Goal: Task Accomplishment & Management: Manage account settings

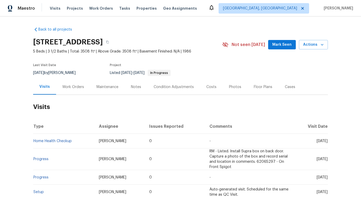
click at [77, 86] on div "Work Orders" at bounding box center [73, 86] width 22 height 5
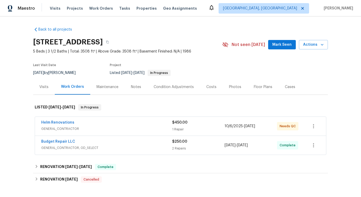
scroll to position [7, 0]
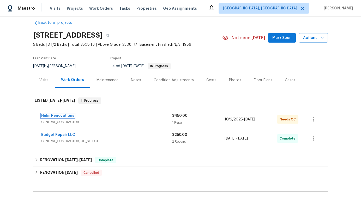
click at [70, 115] on link "Helm Renovations" at bounding box center [57, 116] width 33 height 4
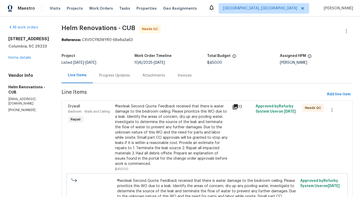
click at [124, 80] on div "Progress Updates" at bounding box center [114, 75] width 43 height 15
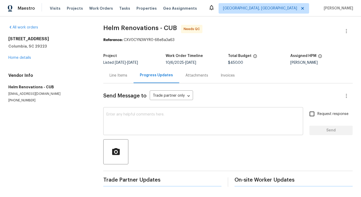
click at [134, 122] on textarea at bounding box center [204, 122] width 194 height 18
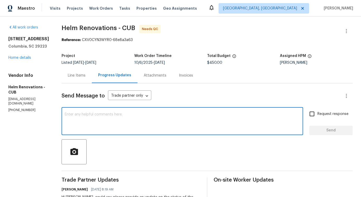
scroll to position [78, 0]
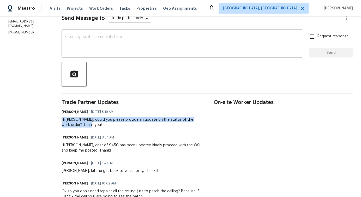
drag, startPoint x: 70, startPoint y: 120, endPoint x: 111, endPoint y: 122, distance: 41.0
click at [111, 122] on div "Hi [PERSON_NAME], could you please provide an update on the status of the work …" at bounding box center [131, 122] width 139 height 10
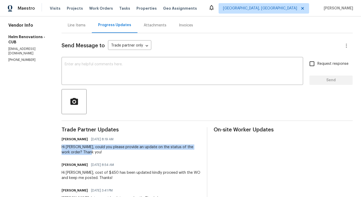
scroll to position [0, 0]
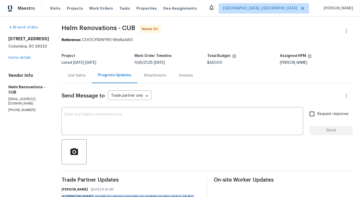
click at [86, 76] on div "Line Items" at bounding box center [77, 75] width 18 height 5
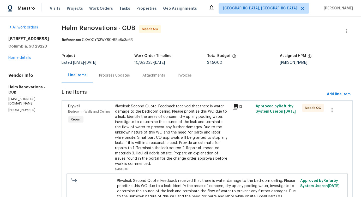
click at [176, 115] on div "#lwoleak Second Quote: Feedback received that there is water damage to the bedr…" at bounding box center [172, 135] width 114 height 63
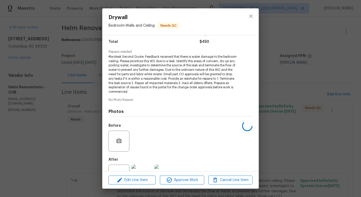
scroll to position [61, 0]
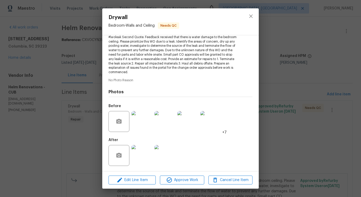
click at [143, 125] on img at bounding box center [142, 121] width 21 height 21
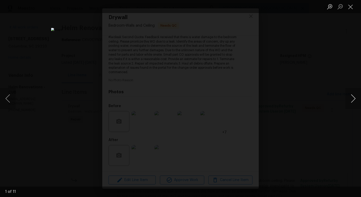
click at [350, 100] on button "Next image" at bounding box center [354, 98] width 16 height 21
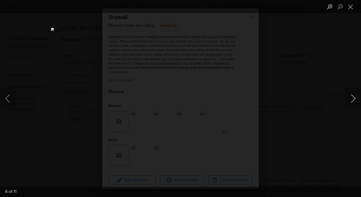
click at [350, 100] on button "Next image" at bounding box center [354, 98] width 16 height 21
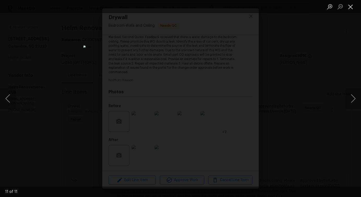
click at [350, 7] on button "Close lightbox" at bounding box center [351, 6] width 10 height 9
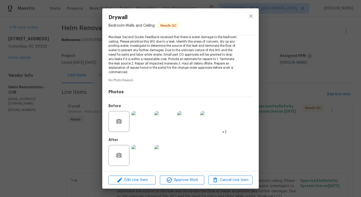
click at [138, 150] on img at bounding box center [142, 155] width 21 height 21
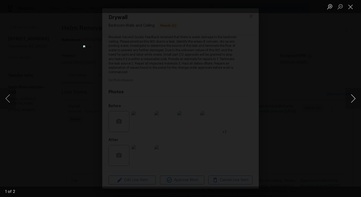
click at [351, 100] on button "Next image" at bounding box center [354, 98] width 16 height 21
click at [352, 4] on button "Close lightbox" at bounding box center [351, 6] width 10 height 9
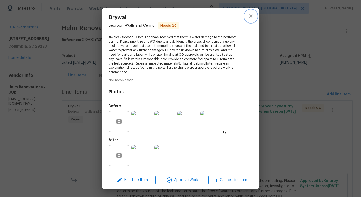
click at [250, 16] on icon "close" at bounding box center [251, 16] width 6 height 6
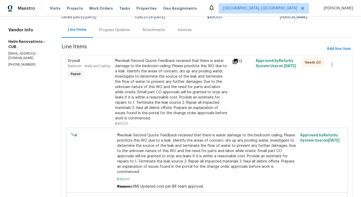
scroll to position [0, 0]
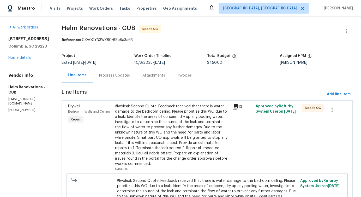
click at [125, 79] on div "Progress Updates" at bounding box center [114, 75] width 43 height 15
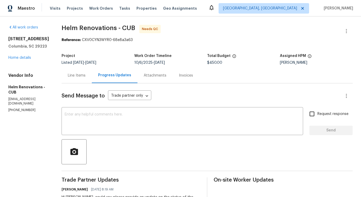
click at [23, 108] on p "[PHONE_NUMBER]" at bounding box center [28, 110] width 41 height 4
copy p "[PHONE_NUMBER]"
click at [97, 116] on textarea at bounding box center [183, 122] width 236 height 18
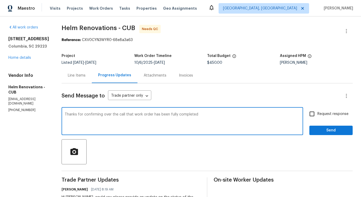
type textarea "Thanks for confirming over the call that work order has been fully completed."
click at [112, 115] on textarea "Thanks for confirming over the call that work order has been fully completed." at bounding box center [183, 122] width 236 height 18
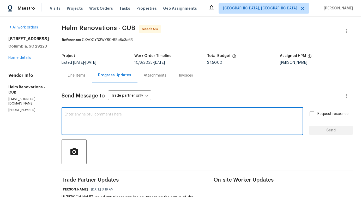
click at [145, 134] on div "x ​" at bounding box center [183, 121] width 242 height 27
paste textarea "Thank you for confirming over the call that the work order has been fully compl…"
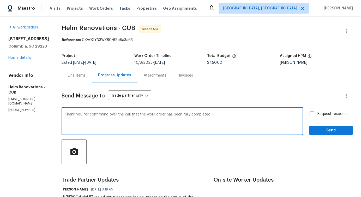
type textarea "Thank you for confirming over the call that the work order has been fully compl…"
click at [330, 132] on span "Send" at bounding box center [331, 130] width 35 height 7
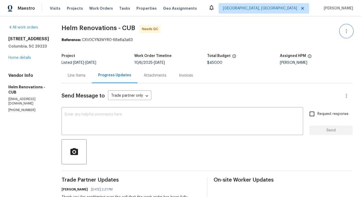
click at [349, 27] on button "button" at bounding box center [346, 31] width 13 height 13
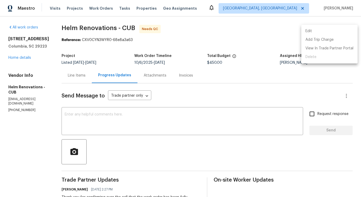
click at [326, 26] on ul "Edit Add Trip Charge View In Trade Partner Portal Delete" at bounding box center [330, 44] width 56 height 39
click at [313, 33] on li "Edit" at bounding box center [330, 31] width 56 height 9
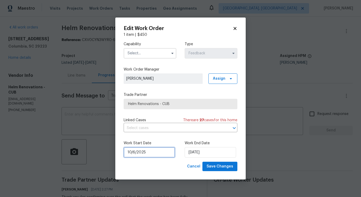
click at [142, 153] on input "10/6/2025" at bounding box center [149, 152] width 51 height 10
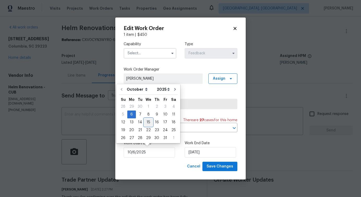
click at [150, 122] on div "15" at bounding box center [148, 122] width 8 height 7
type input "[DATE]"
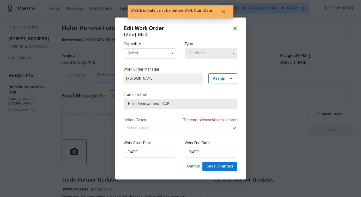
click at [146, 54] on input "text" at bounding box center [150, 53] width 53 height 10
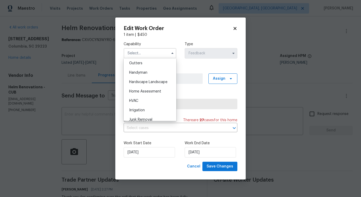
scroll to position [260, 0]
click at [151, 93] on div "Handyman" at bounding box center [150, 91] width 50 height 9
type input "Handyman"
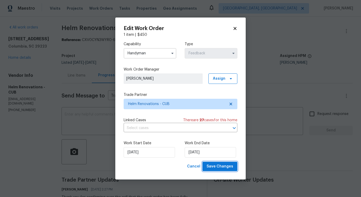
click at [220, 169] on span "Save Changes" at bounding box center [220, 166] width 27 height 7
click at [83, 97] on body "Maestro Visits Projects Work Orders Tasks Properties Geo Assignments Detroit, M…" at bounding box center [180, 98] width 361 height 197
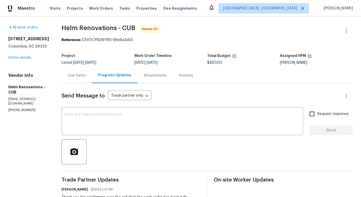
click at [86, 80] on div "Line Items" at bounding box center [77, 75] width 30 height 15
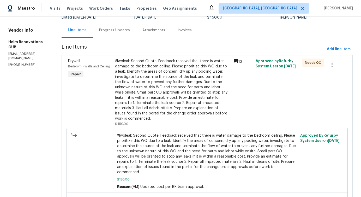
scroll to position [36, 0]
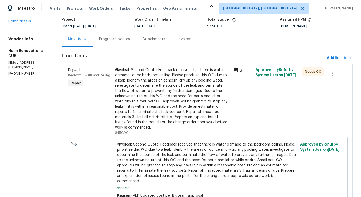
click at [177, 69] on div "#lwoleak Second Quote: Feedback received that there is water damage to the bedr…" at bounding box center [172, 98] width 114 height 63
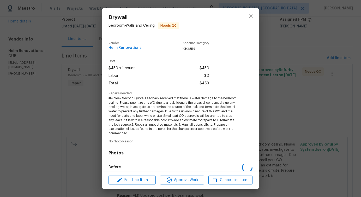
scroll to position [61, 0]
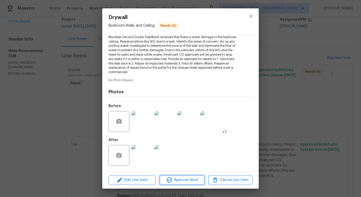
click at [184, 179] on span "Approve Work" at bounding box center [182, 180] width 41 height 7
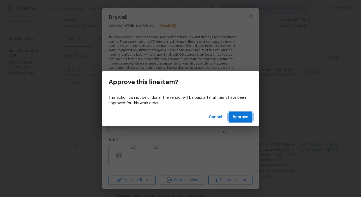
click at [241, 117] on span "Approve" at bounding box center [241, 117] width 16 height 7
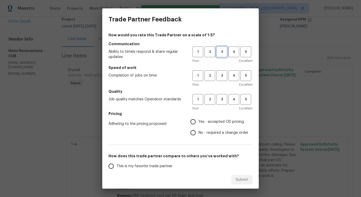
click at [219, 50] on span "3" at bounding box center [222, 52] width 10 height 6
click at [222, 78] on span "3" at bounding box center [222, 76] width 10 height 6
click at [222, 99] on span "3" at bounding box center [222, 99] width 10 height 6
click at [209, 138] on label "No - required a change order" at bounding box center [218, 132] width 61 height 11
click at [199, 138] on input "No - required a change order" at bounding box center [193, 132] width 11 height 11
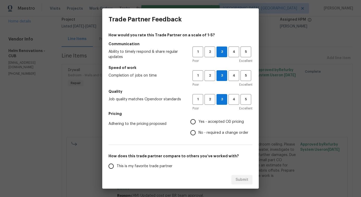
radio input "true"
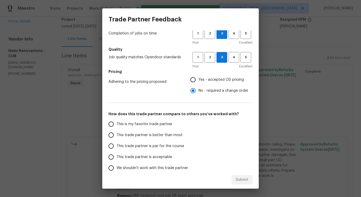
scroll to position [63, 0]
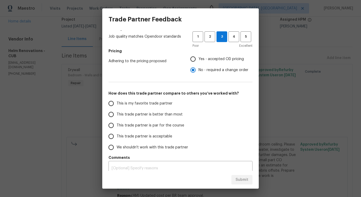
click at [168, 114] on span "This trade partner is better than most" at bounding box center [150, 114] width 66 height 5
click at [117, 114] on input "This trade partner is better than most" at bounding box center [111, 114] width 11 height 11
click at [236, 177] on button "Submit" at bounding box center [242, 180] width 21 height 10
radio input "true"
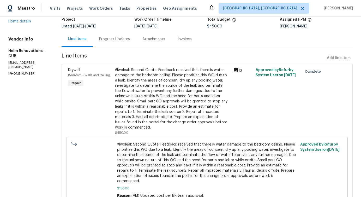
scroll to position [0, 0]
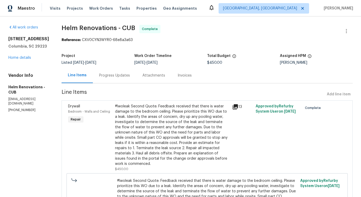
click at [127, 76] on div "Progress Updates" at bounding box center [114, 75] width 31 height 5
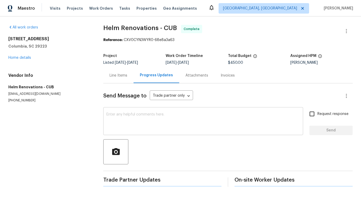
click at [157, 129] on textarea at bounding box center [204, 122] width 194 height 18
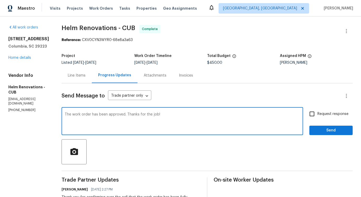
type textarea "The work order has been approved. Thanks for the job!"
click at [331, 132] on span "Send" at bounding box center [331, 130] width 35 height 7
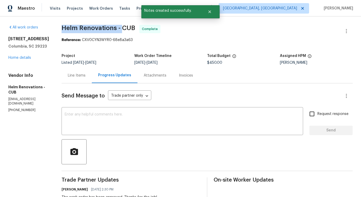
drag, startPoint x: 72, startPoint y: 26, endPoint x: 130, endPoint y: 26, distance: 58.5
click at [130, 26] on span "Helm Renovations - CUB" at bounding box center [99, 28] width 74 height 6
copy span "Helm Renovations -"
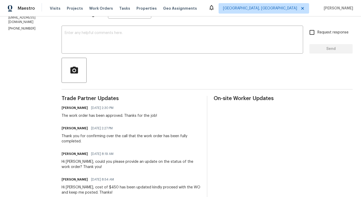
scroll to position [82, 0]
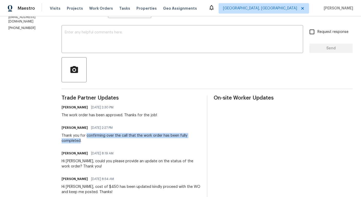
drag, startPoint x: 95, startPoint y: 135, endPoint x: 89, endPoint y: 143, distance: 9.8
click at [89, 143] on div "Thank you for confirming over the call that the work order has been fully compl…" at bounding box center [131, 138] width 139 height 10
copy div "confirming over the call that the work order has been fully completed"
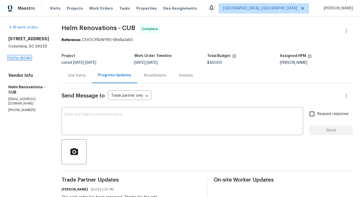
click at [25, 56] on link "Home details" at bounding box center [19, 58] width 23 height 4
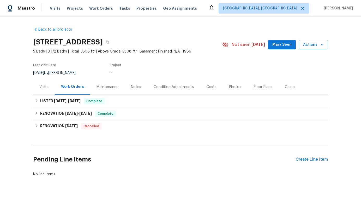
scroll to position [15, 0]
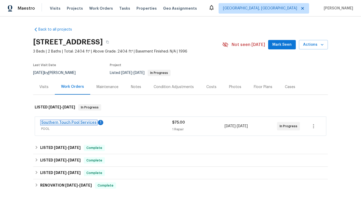
click at [68, 123] on link "Southern Touch Pool Services" at bounding box center [68, 123] width 55 height 4
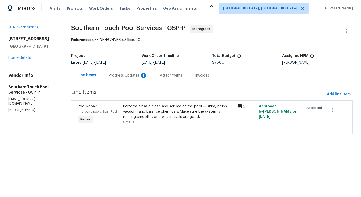
click at [128, 78] on div "Progress Updates 1" at bounding box center [128, 75] width 39 height 5
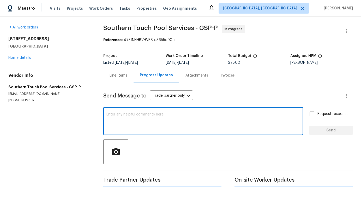
click at [131, 120] on textarea at bounding box center [204, 122] width 194 height 18
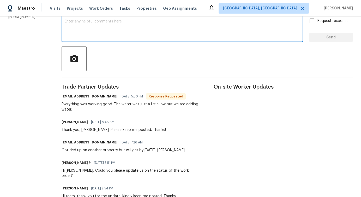
scroll to position [102, 0]
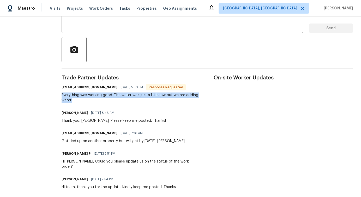
drag, startPoint x: 60, startPoint y: 94, endPoint x: 101, endPoint y: 101, distance: 42.1
click at [102, 101] on div "All work orders 1611 Scuffletown Rd Fountain Inn, SC 29644 Home details Vendor …" at bounding box center [180, 123] width 361 height 418
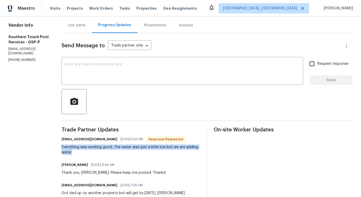
scroll to position [0, 0]
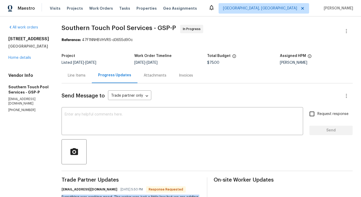
click at [79, 72] on div "Line Items" at bounding box center [77, 75] width 30 height 15
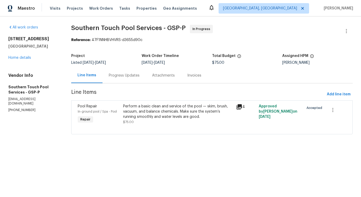
click at [156, 115] on div "Perform a basic clean and service of the pool — skim, brush, vacuum, and balanc…" at bounding box center [178, 112] width 110 height 16
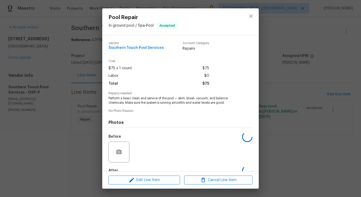
scroll to position [31, 0]
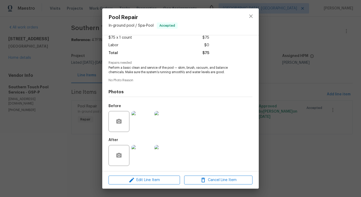
click at [143, 124] on img at bounding box center [142, 121] width 21 height 21
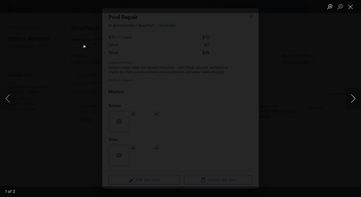
click at [351, 100] on button "Next image" at bounding box center [354, 98] width 16 height 21
click at [357, 102] on button "Next image" at bounding box center [354, 98] width 16 height 21
click at [353, 11] on li "Lightbox" at bounding box center [351, 6] width 10 height 13
click at [352, 9] on button "Close lightbox" at bounding box center [351, 6] width 10 height 9
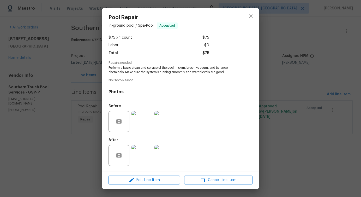
click at [132, 161] on img at bounding box center [142, 155] width 21 height 21
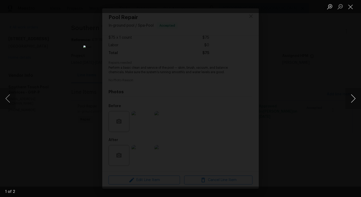
click at [355, 101] on button "Next image" at bounding box center [354, 98] width 16 height 21
click at [352, 6] on button "Close lightbox" at bounding box center [351, 6] width 10 height 9
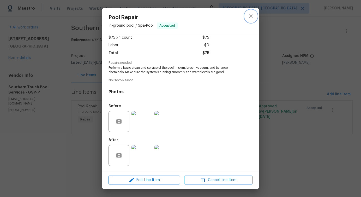
click at [251, 19] on icon "close" at bounding box center [251, 16] width 6 height 6
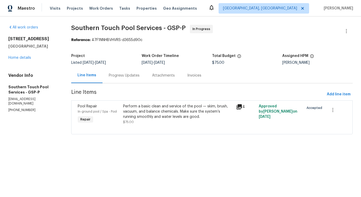
click at [132, 72] on div "Progress Updates" at bounding box center [124, 75] width 43 height 15
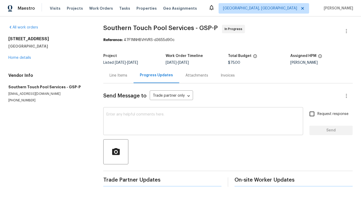
click at [161, 125] on textarea at bounding box center [204, 122] width 194 height 18
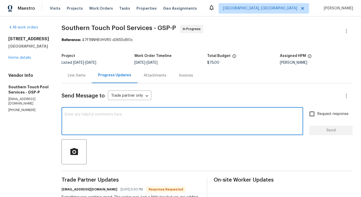
click at [143, 122] on textarea at bounding box center [183, 122] width 236 height 18
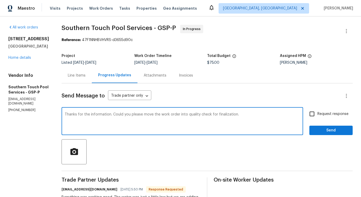
type textarea "Thanks for the information. Could you please move the work order into quality c…"
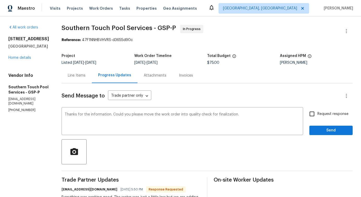
click at [320, 113] on span "Request response" at bounding box center [333, 113] width 31 height 5
click at [318, 113] on input "Request response" at bounding box center [312, 113] width 11 height 11
checkbox input "true"
click at [326, 133] on span "Send" at bounding box center [331, 130] width 35 height 7
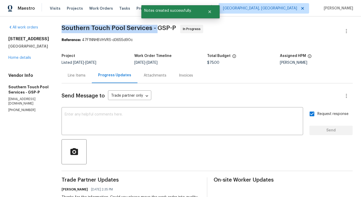
drag, startPoint x: 62, startPoint y: 26, endPoint x: 156, endPoint y: 27, distance: 93.7
click at [156, 27] on span "Southern Touch Pool Services - GSP-P" at bounding box center [119, 28] width 115 height 6
copy span "Southern Touch Pool Services -"
